Goal: Information Seeking & Learning: Learn about a topic

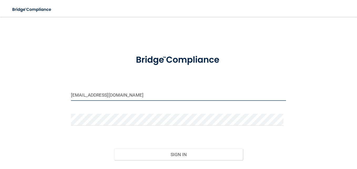
click at [125, 97] on input "[EMAIL_ADDRESS][DOMAIN_NAME]" at bounding box center [178, 95] width 215 height 12
drag, startPoint x: 128, startPoint y: 94, endPoint x: 116, endPoint y: 95, distance: 12.1
click at [116, 95] on input "[EMAIL_ADDRESS][DOMAIN_NAME]" at bounding box center [178, 95] width 215 height 12
click at [130, 94] on input "[EMAIL_ADDRESS][DOMAIN_NAME]" at bounding box center [178, 95] width 215 height 12
click at [74, 94] on input "[EMAIL_ADDRESS][DOMAIN_NAME]" at bounding box center [178, 95] width 215 height 12
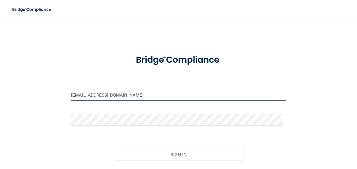
type input "[EMAIL_ADDRESS][DOMAIN_NAME]"
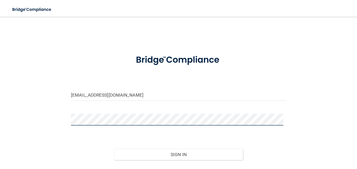
click at [54, 117] on div "[EMAIL_ADDRESS][DOMAIN_NAME] Invalid email/password. You don't have permission …" at bounding box center [179, 104] width 336 height 164
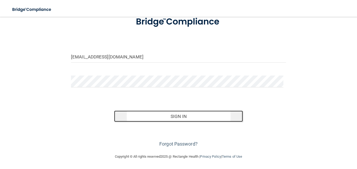
click at [202, 114] on button "Sign In" at bounding box center [178, 116] width 129 height 12
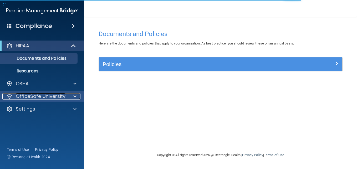
click at [46, 95] on p "OfficeSafe University" at bounding box center [41, 96] width 50 height 6
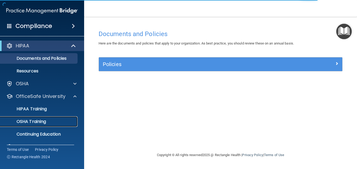
click at [39, 123] on p "OSHA Training" at bounding box center [24, 121] width 43 height 5
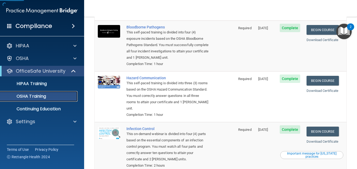
scroll to position [46, 0]
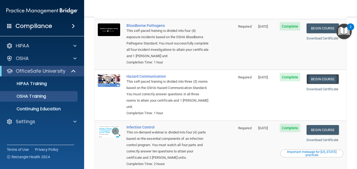
click at [313, 79] on link "Begin Course" at bounding box center [322, 79] width 32 height 10
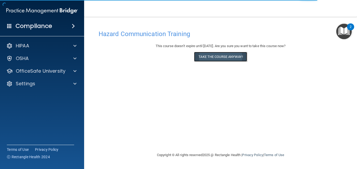
click at [238, 54] on button "Take the course anyway!" at bounding box center [220, 57] width 53 height 10
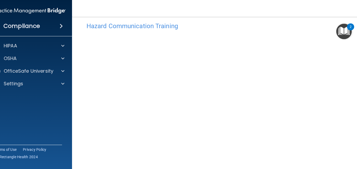
scroll to position [8, 0]
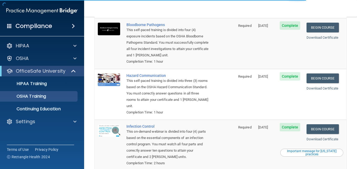
scroll to position [47, 0]
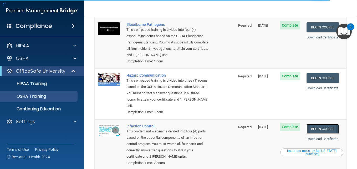
click at [322, 128] on link "Begin Course" at bounding box center [322, 129] width 32 height 10
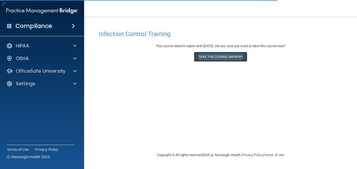
click at [230, 56] on button "Take the course anyway!" at bounding box center [220, 57] width 53 height 10
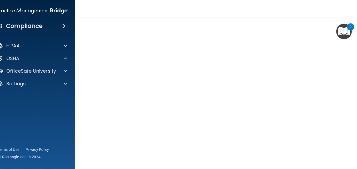
scroll to position [22, 0]
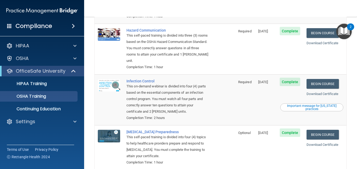
scroll to position [121, 0]
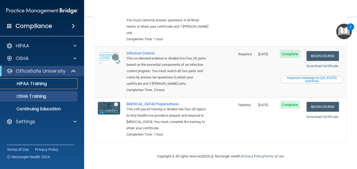
click at [42, 83] on p "HIPAA Training" at bounding box center [24, 83] width 43 height 5
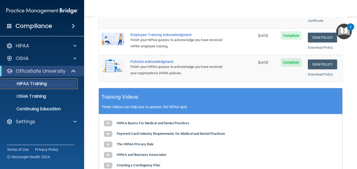
scroll to position [170, 0]
